Goal: Information Seeking & Learning: Learn about a topic

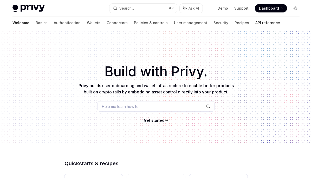
click at [255, 23] on link "API reference" at bounding box center [267, 23] width 25 height 12
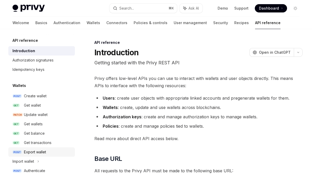
click at [42, 152] on div "Export wallet" at bounding box center [35, 152] width 22 height 6
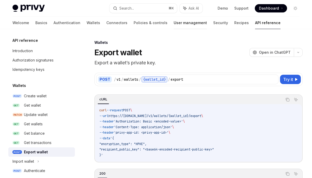
click at [174, 23] on link "User management" at bounding box center [190, 23] width 33 height 12
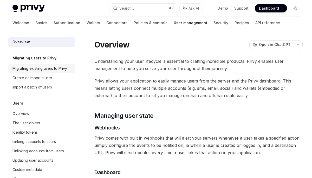
click at [42, 69] on div "Migrating existing users to Privy" at bounding box center [39, 69] width 55 height 6
type textarea "*"
